Goal: Task Accomplishment & Management: Manage account settings

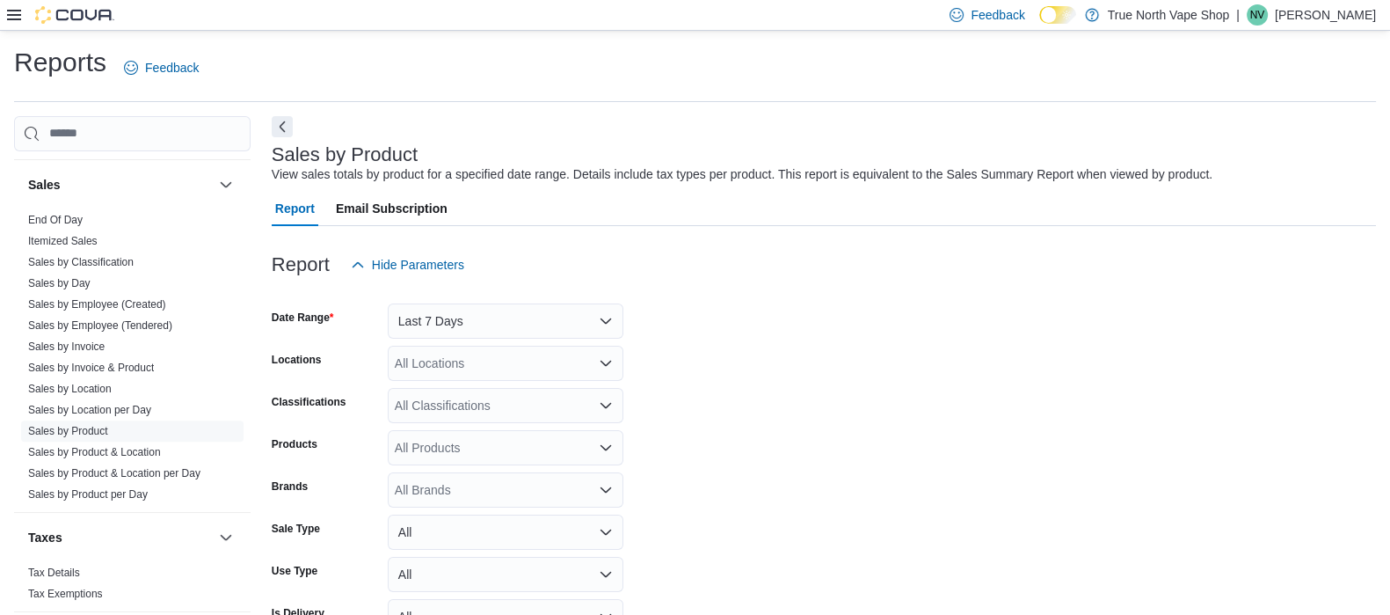
click at [1357, 14] on p "Nancy Vape" at bounding box center [1325, 14] width 101 height 21
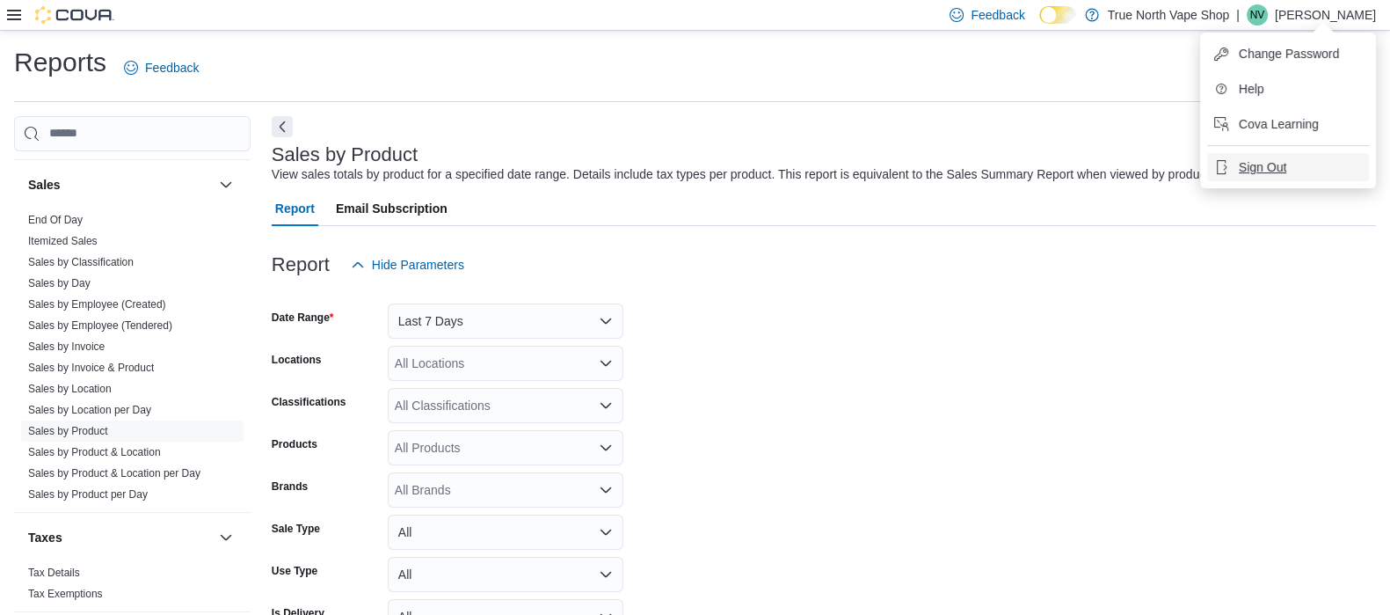
click at [1284, 172] on span "Sign Out" at bounding box center [1262, 167] width 47 height 18
